Goal: Task Accomplishment & Management: Manage account settings

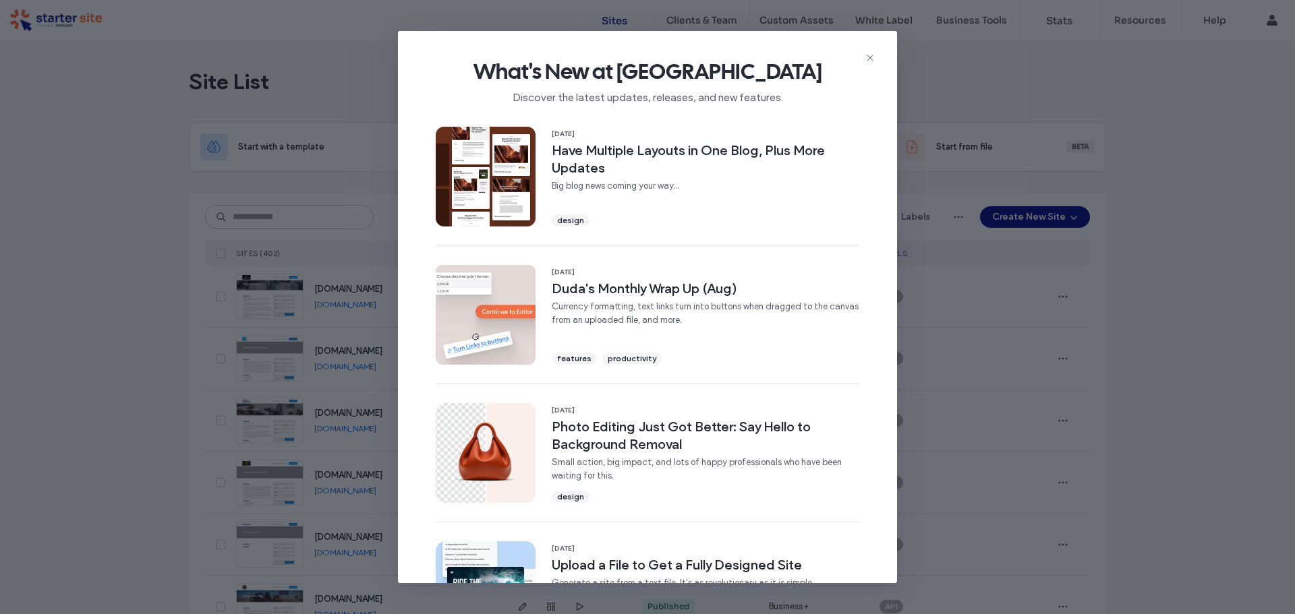
click at [877, 56] on div "What's New at [GEOGRAPHIC_DATA] Discover the latest updates, releases, and new …" at bounding box center [647, 76] width 499 height 90
click at [876, 56] on div "What's New at [GEOGRAPHIC_DATA] Discover the latest updates, releases, and new …" at bounding box center [647, 76] width 499 height 90
click at [873, 55] on icon at bounding box center [870, 58] width 11 height 11
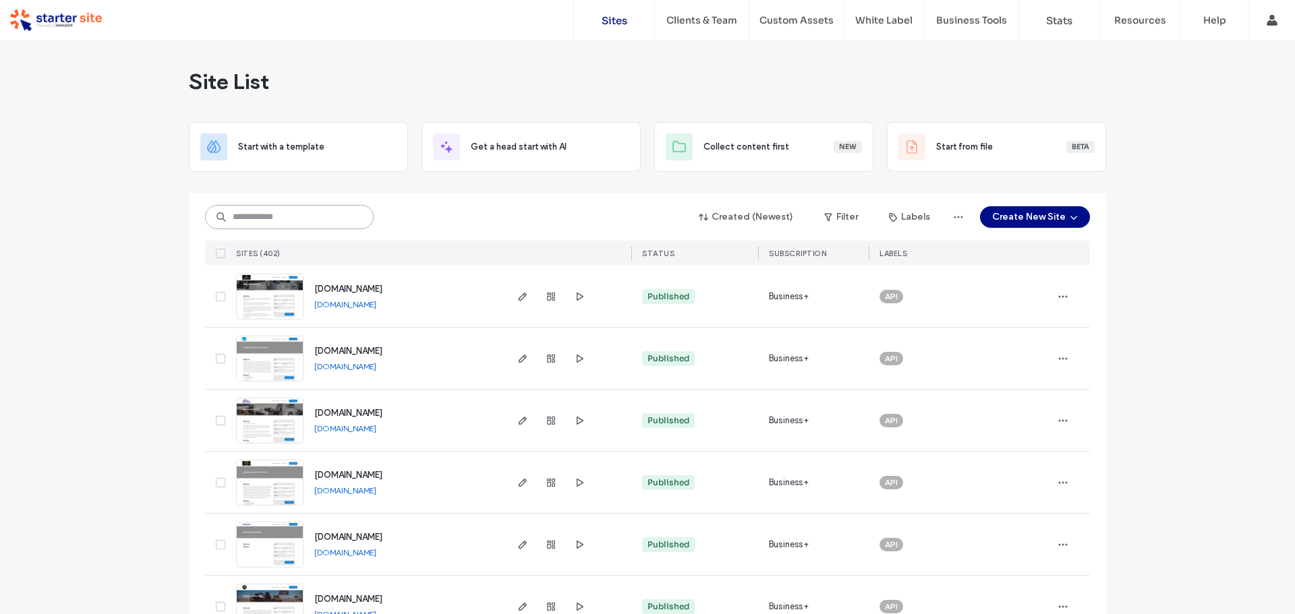
click at [354, 218] on input at bounding box center [289, 217] width 169 height 24
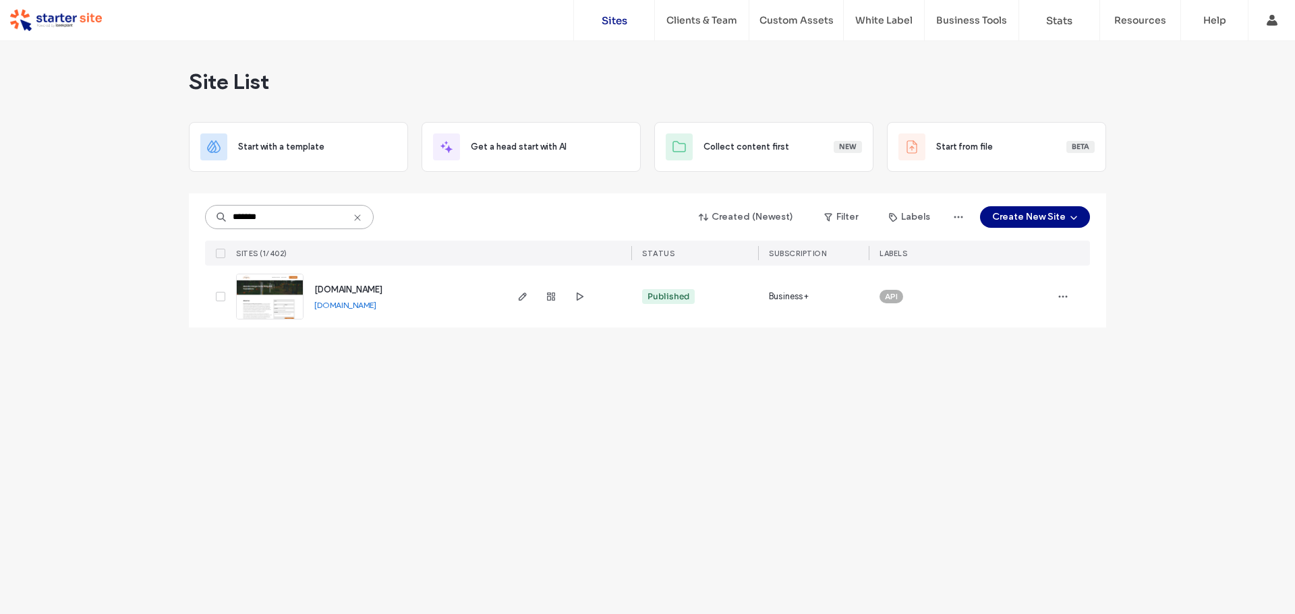
type input "*******"
click at [334, 300] on link "[DOMAIN_NAME]" at bounding box center [345, 305] width 62 height 10
click at [359, 281] on div "[DOMAIN_NAME] [DOMAIN_NAME]" at bounding box center [403, 297] width 200 height 62
click at [264, 297] on img at bounding box center [270, 320] width 66 height 92
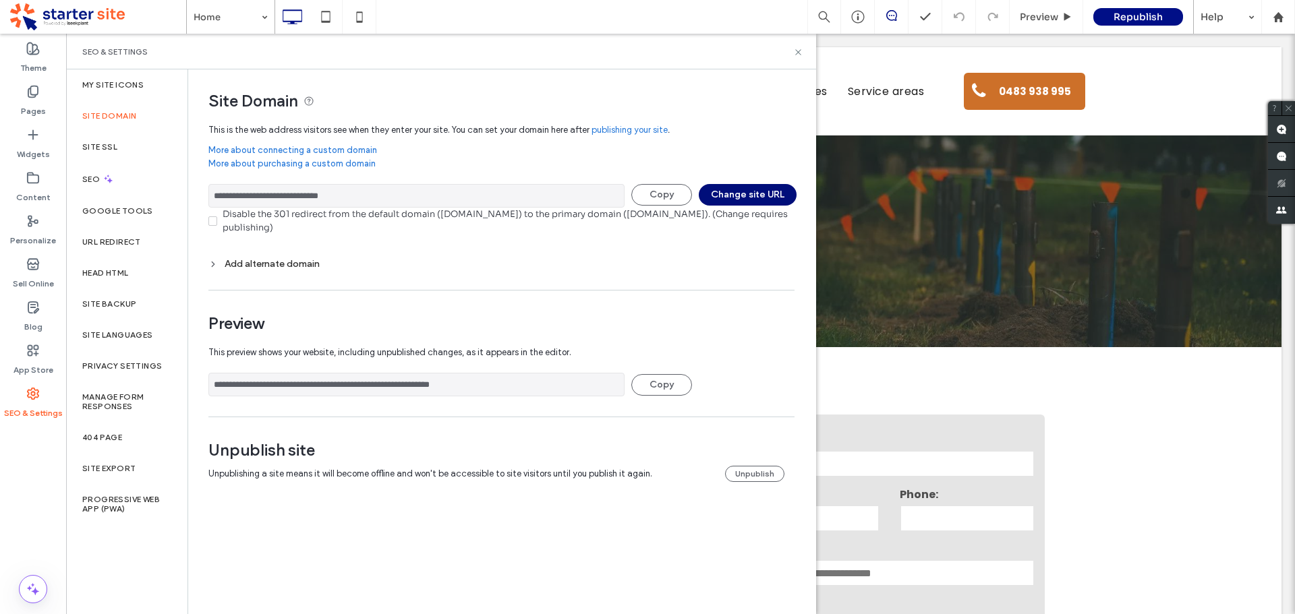
click at [749, 191] on button "Change site URL" at bounding box center [748, 195] width 98 height 22
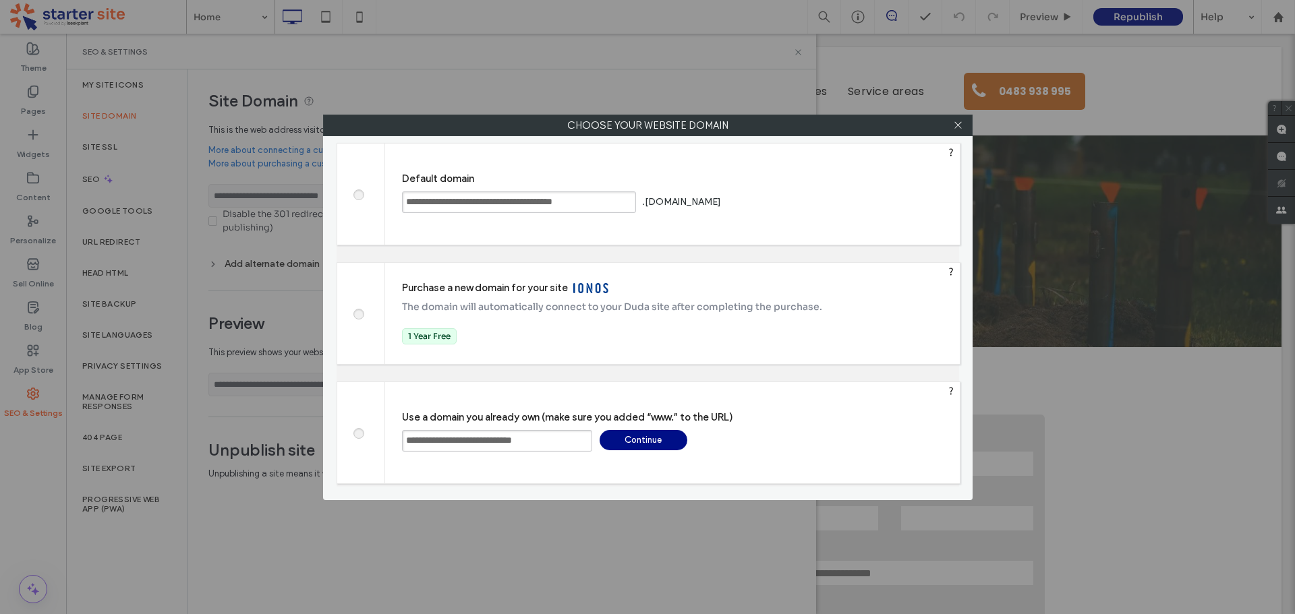
click at [499, 442] on input "**********" at bounding box center [497, 441] width 190 height 22
click at [358, 195] on span at bounding box center [358, 193] width 0 height 11
click at [819, 202] on div "Save" at bounding box center [775, 202] width 88 height 20
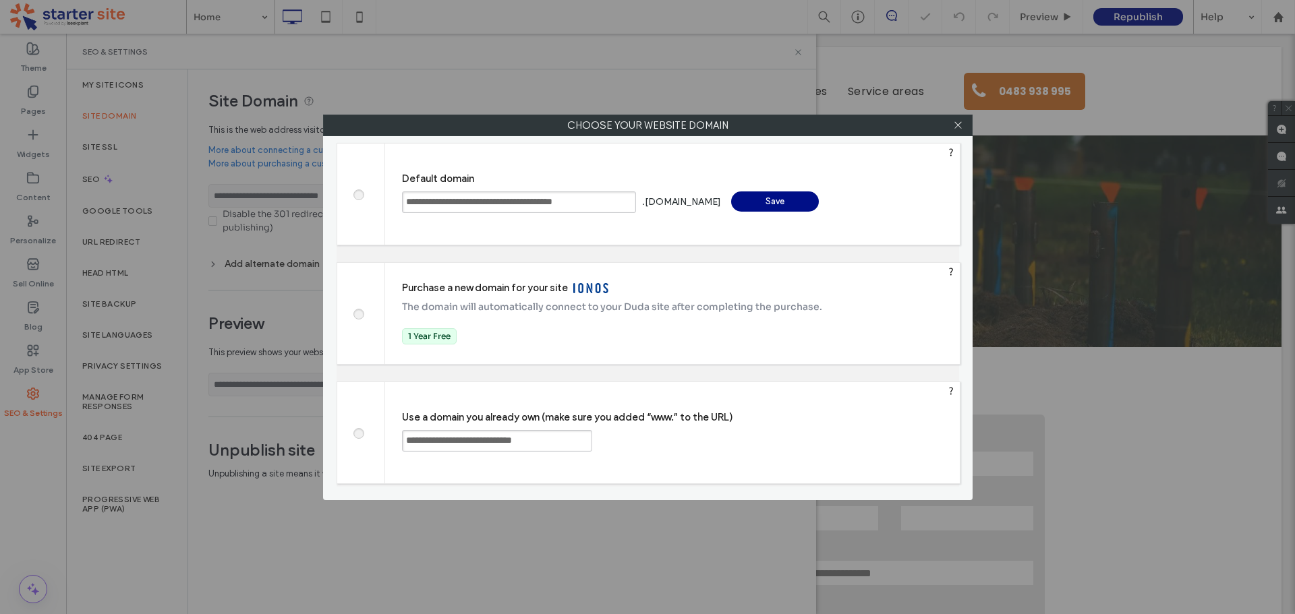
type input "**********"
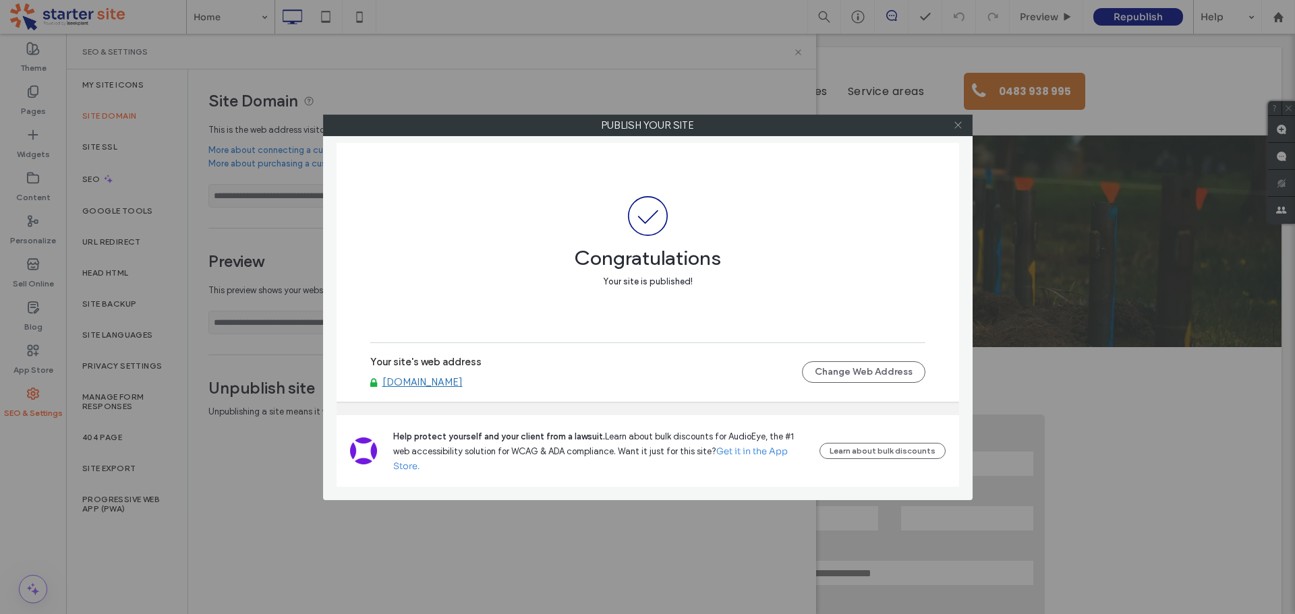
drag, startPoint x: 961, startPoint y: 127, endPoint x: 933, endPoint y: 123, distance: 28.0
click at [961, 128] on icon at bounding box center [958, 125] width 10 height 10
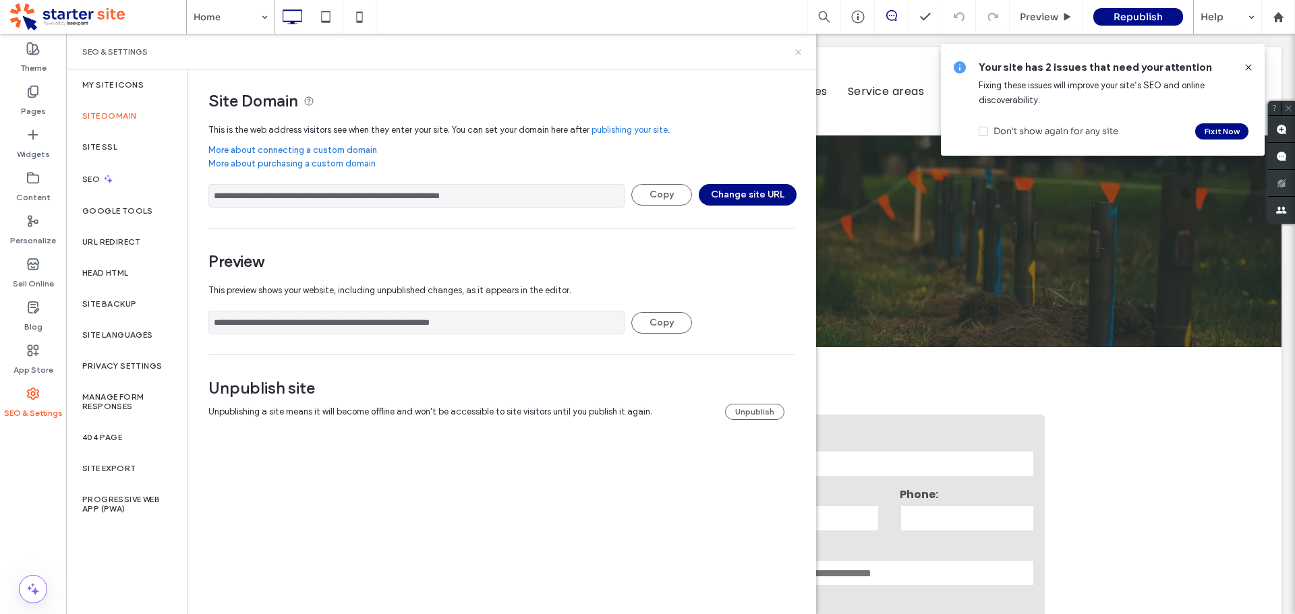
drag, startPoint x: 795, startPoint y: 51, endPoint x: 730, endPoint y: 18, distance: 73.6
click at [795, 51] on icon at bounding box center [798, 52] width 10 height 10
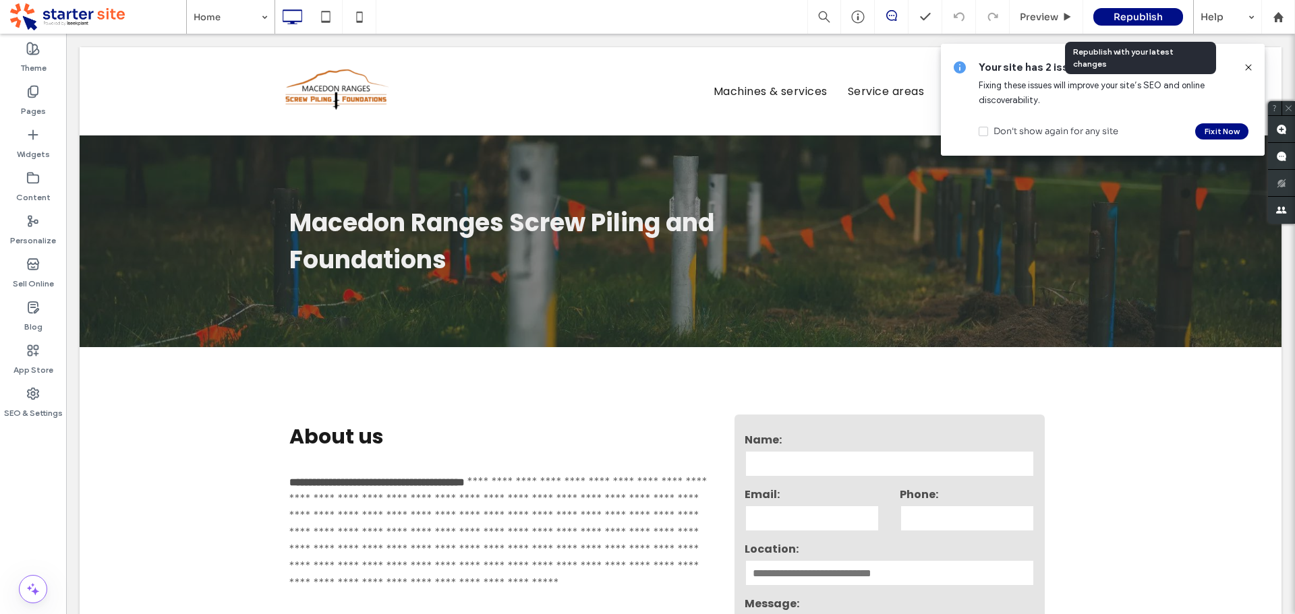
click at [1137, 16] on span "Republish" at bounding box center [1137, 17] width 49 height 12
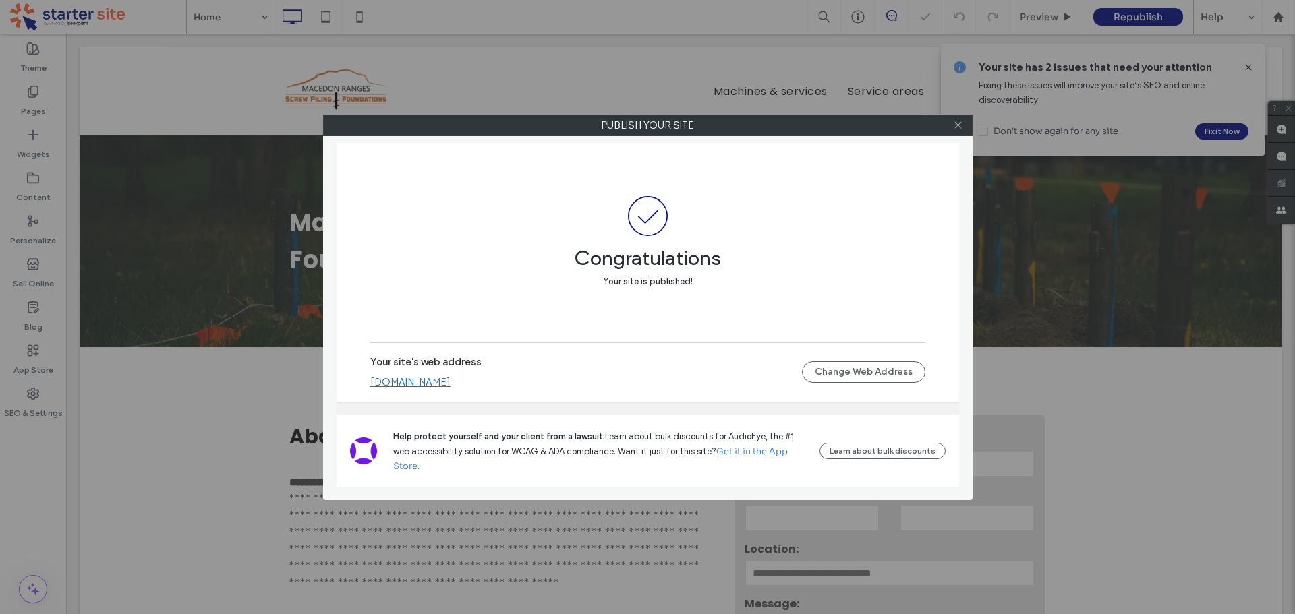
click at [961, 127] on icon at bounding box center [958, 125] width 10 height 10
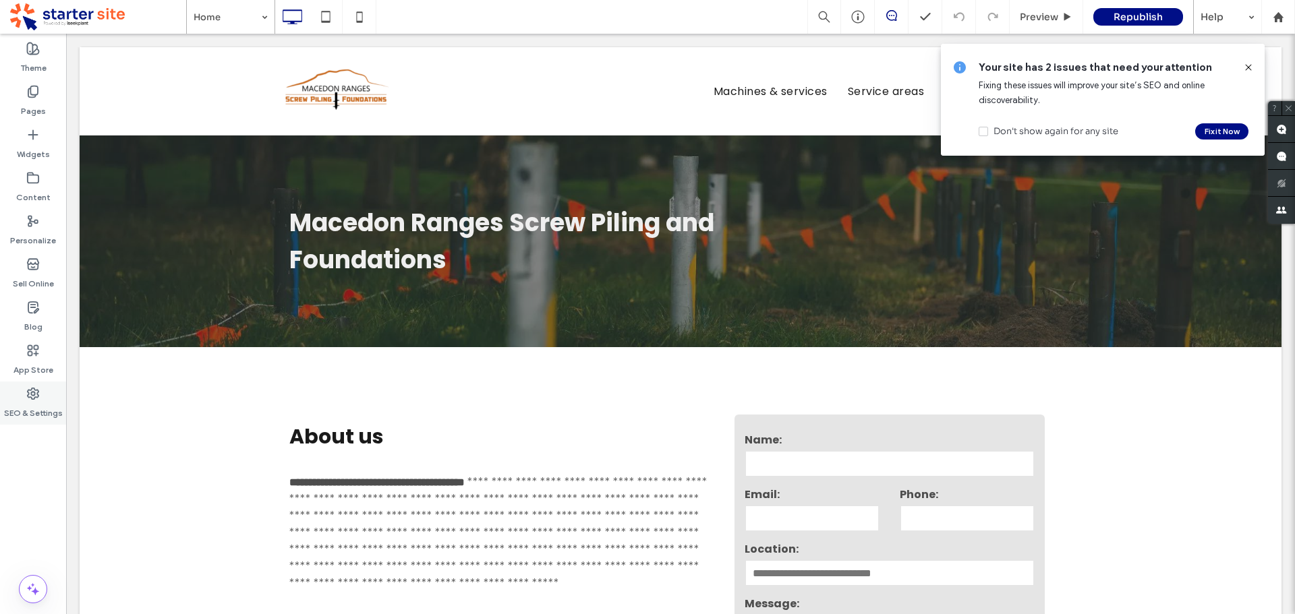
click at [28, 419] on label "SEO & Settings" at bounding box center [33, 410] width 59 height 19
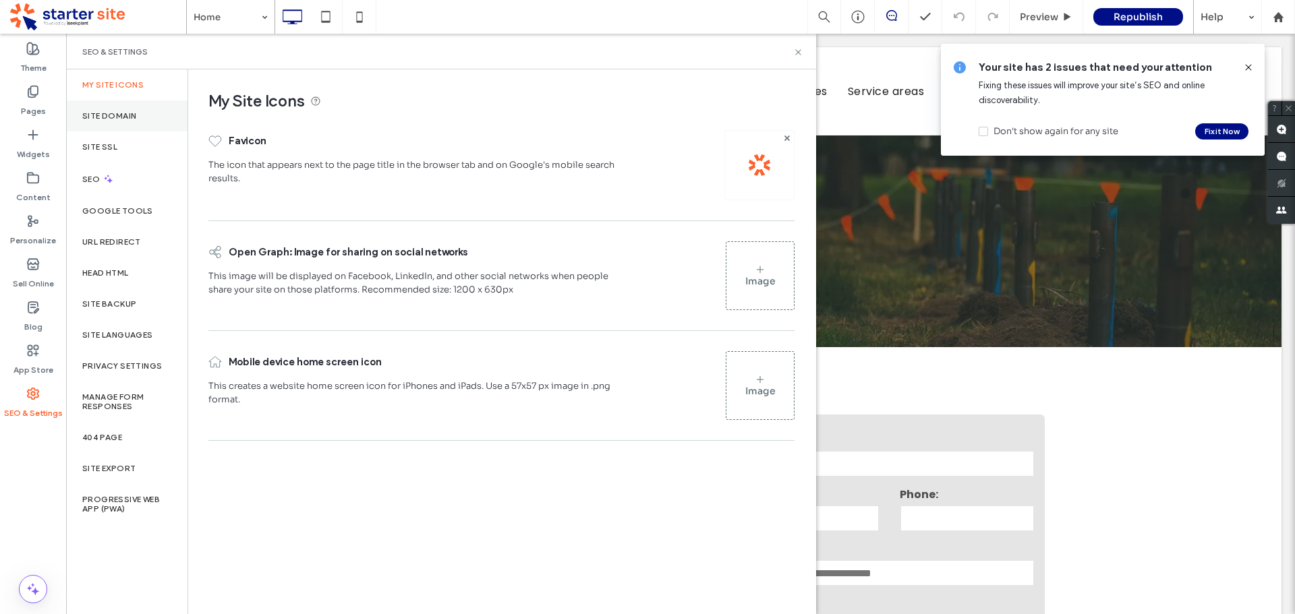
click at [127, 117] on label "Site Domain" at bounding box center [109, 115] width 54 height 9
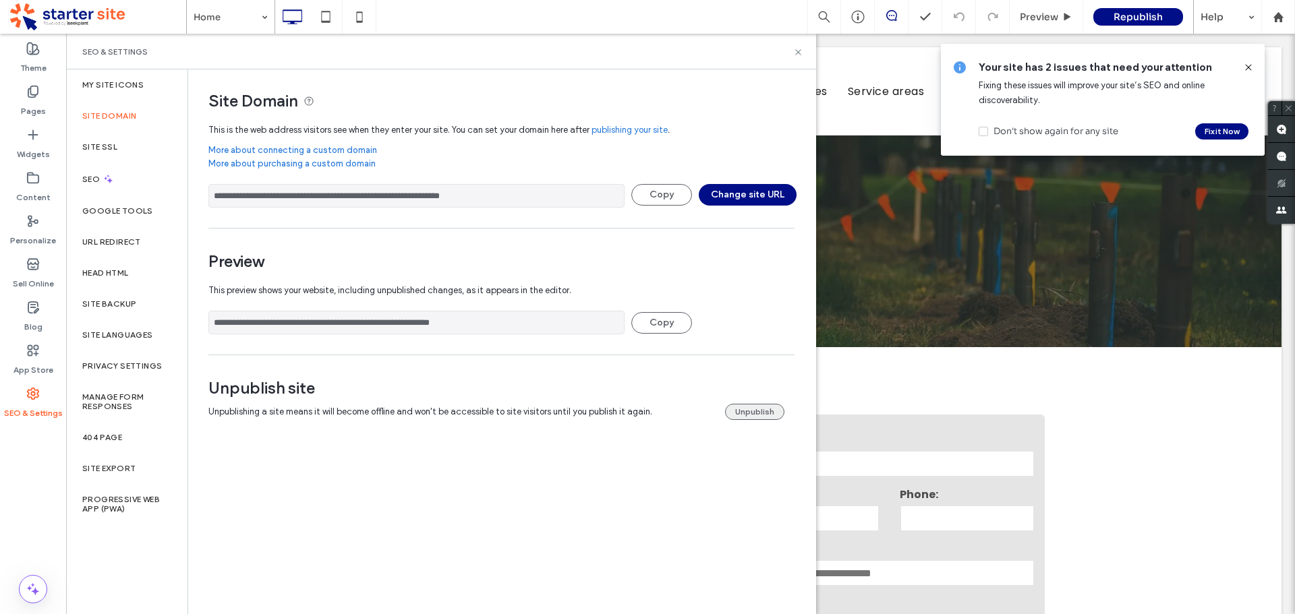
click at [741, 410] on button "Unpublish" at bounding box center [754, 412] width 59 height 16
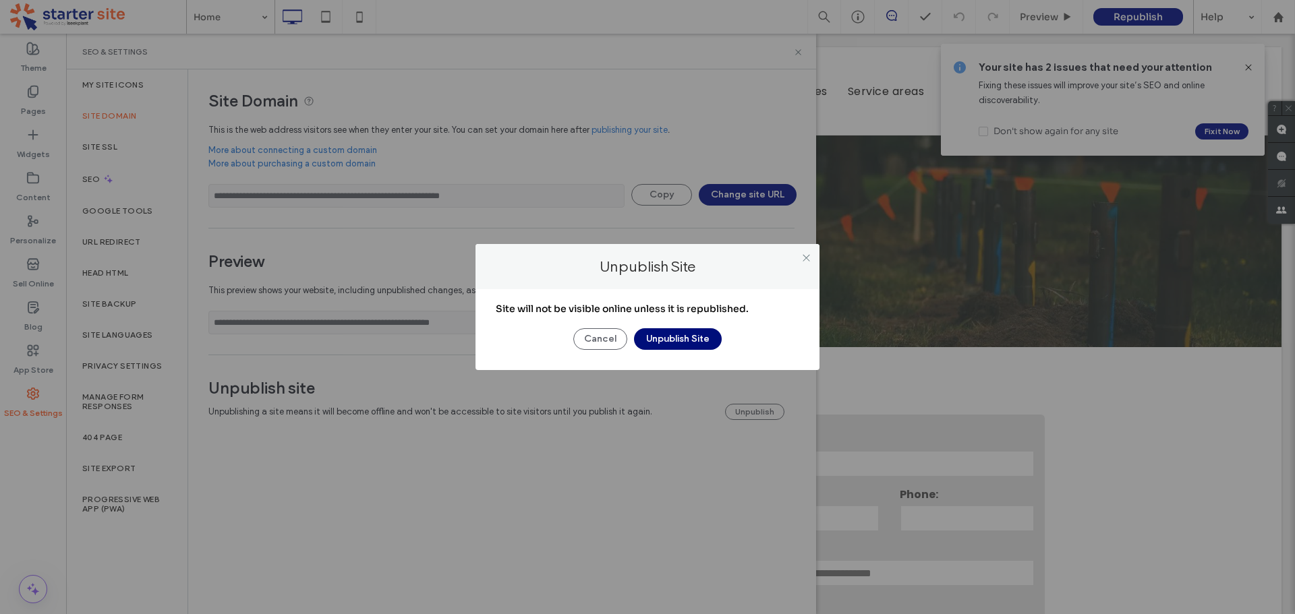
click at [688, 344] on button "Unpublish Site" at bounding box center [678, 339] width 88 height 22
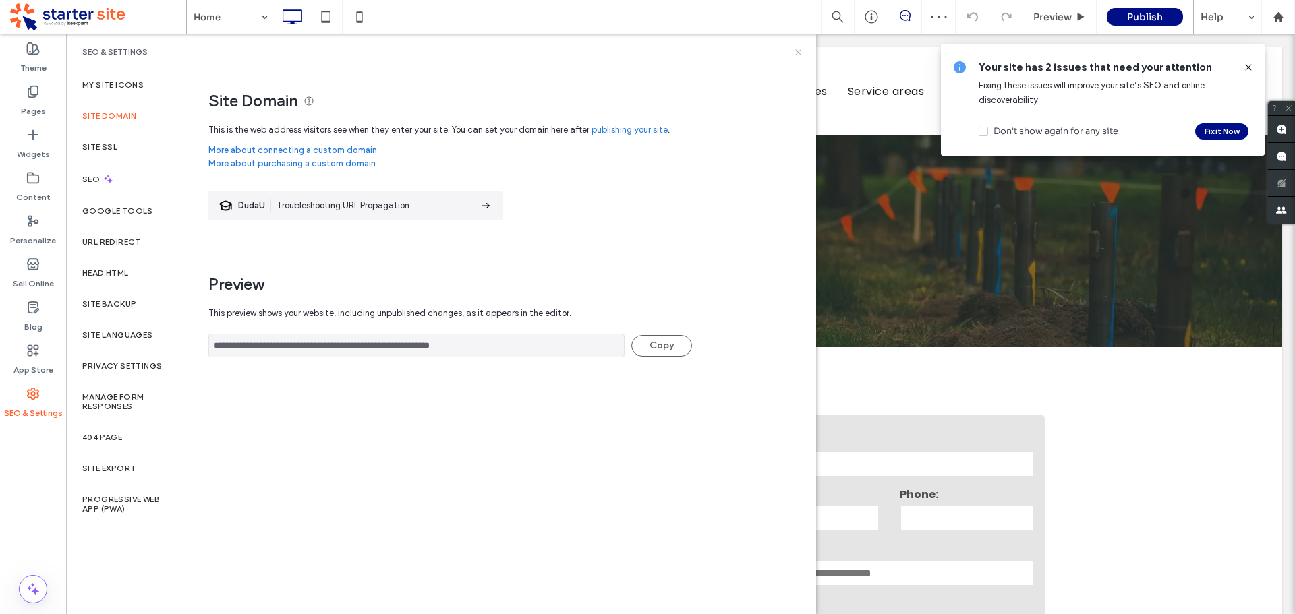
click at [796, 55] on use at bounding box center [797, 51] width 5 height 5
